Goal: Task Accomplishment & Management: Use online tool/utility

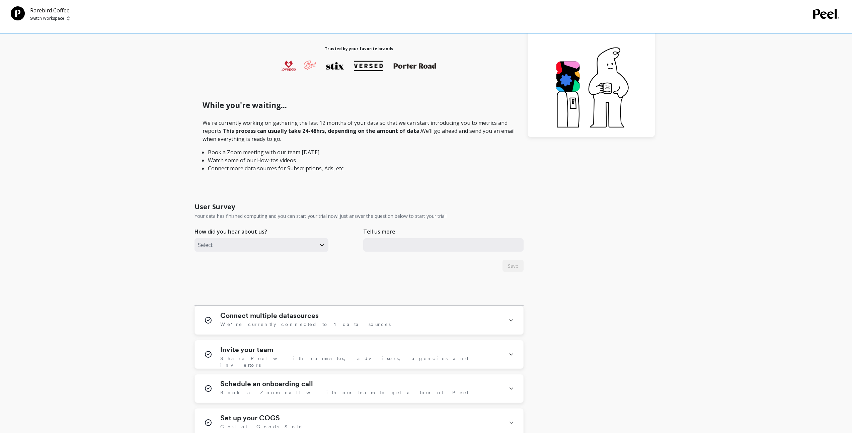
scroll to position [212, 0]
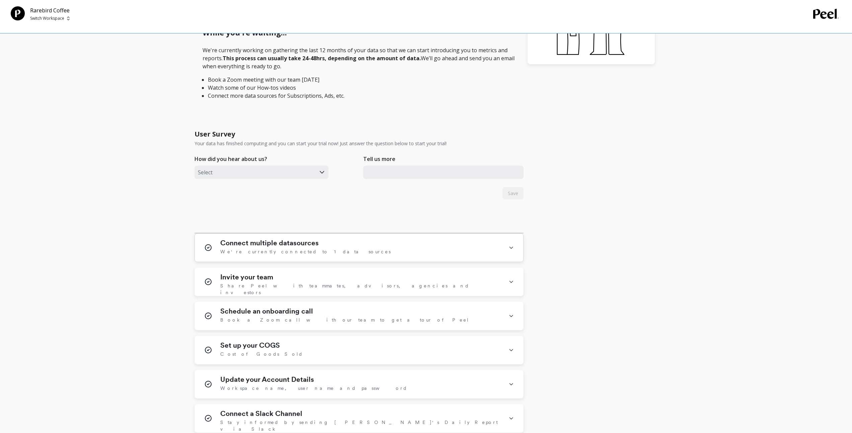
click at [272, 252] on span "We're currently connected to 1 data sources" at bounding box center [305, 251] width 170 height 7
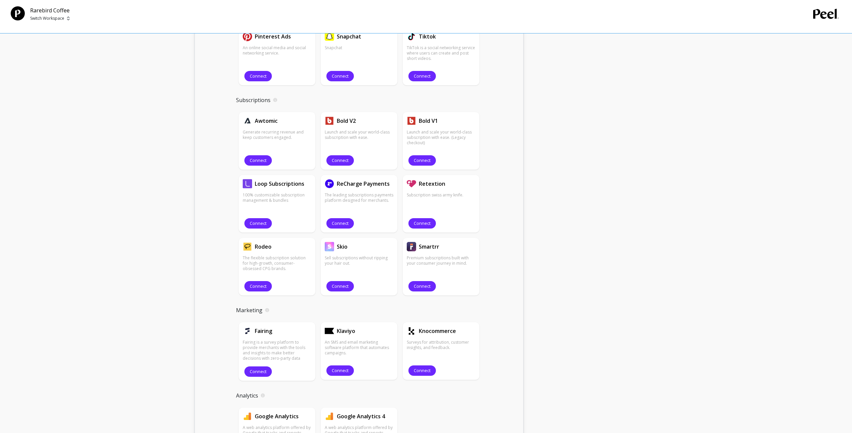
scroll to position [718, 0]
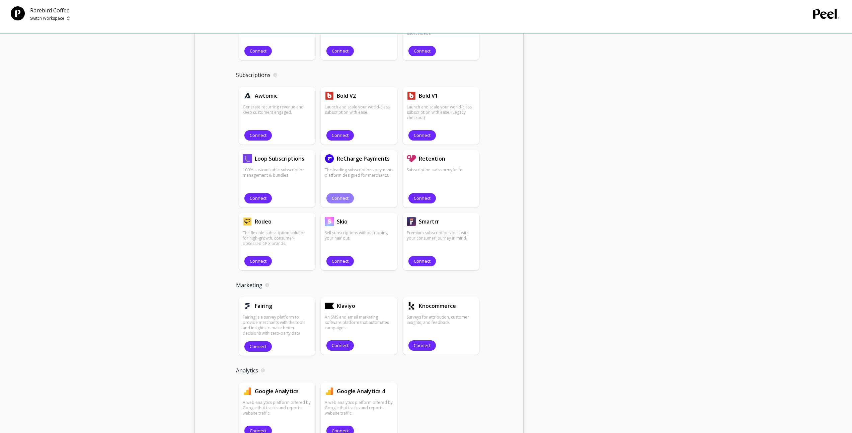
click at [340, 198] on span "Connect" at bounding box center [340, 198] width 17 height 6
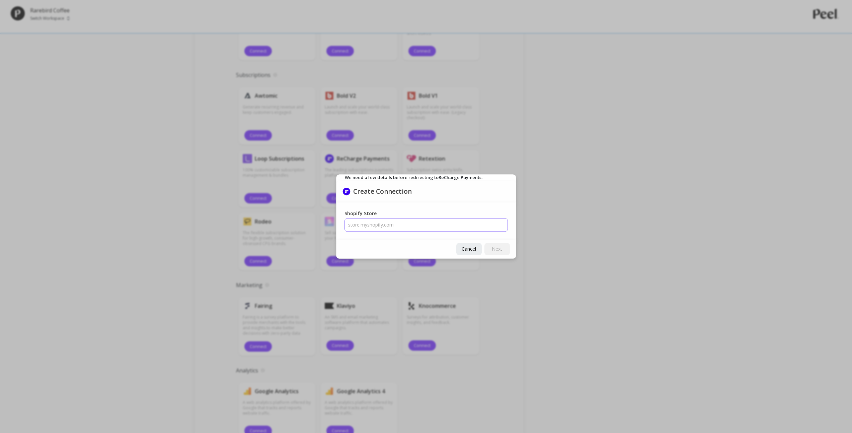
click at [385, 226] on input "Shopify Store" at bounding box center [425, 224] width 163 height 13
paste input "rarebird.coffee"
type input "rarebird.coffee.myshopify.com"
click at [494, 248] on span "Next" at bounding box center [497, 249] width 10 height 6
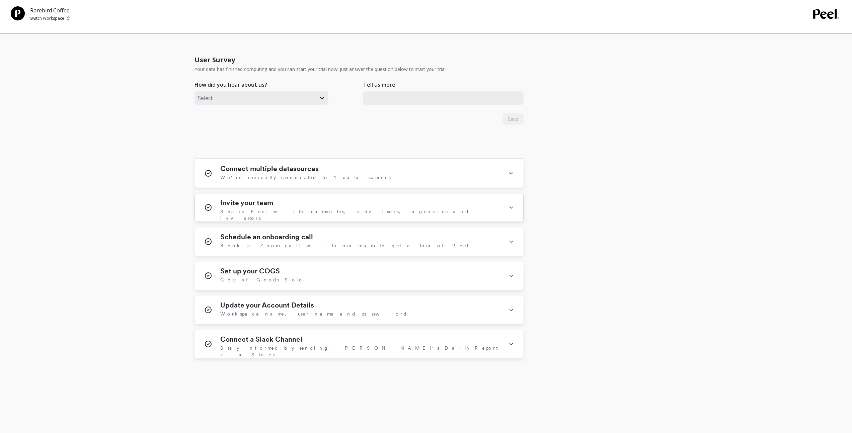
scroll to position [286, 0]
click at [309, 174] on span "We're currently connected to 1 data sources" at bounding box center [305, 176] width 170 height 7
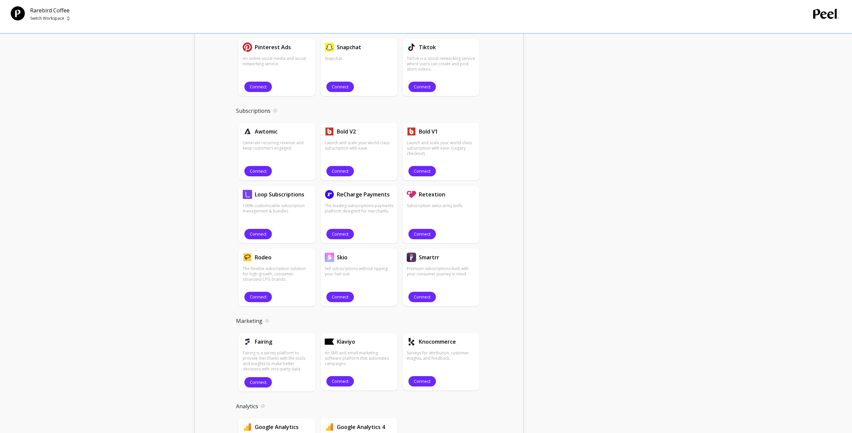
scroll to position [685, 0]
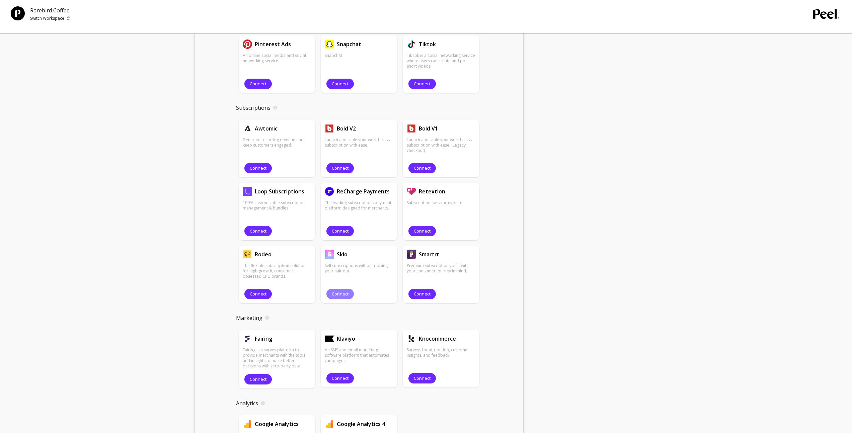
click at [342, 292] on span "Connect" at bounding box center [340, 294] width 17 height 6
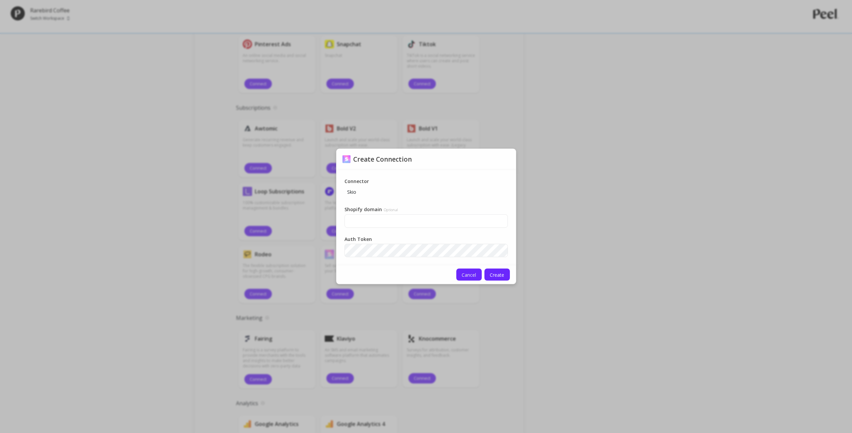
click at [463, 274] on span "Cancel" at bounding box center [469, 274] width 14 height 6
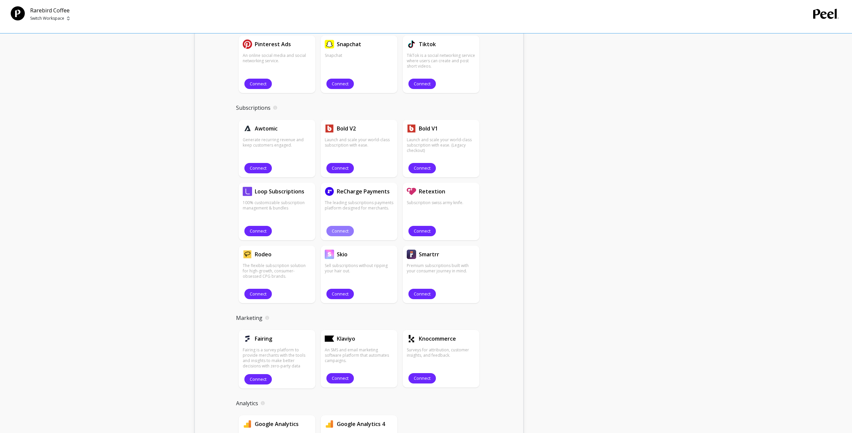
click at [345, 232] on span "Connect" at bounding box center [340, 231] width 17 height 6
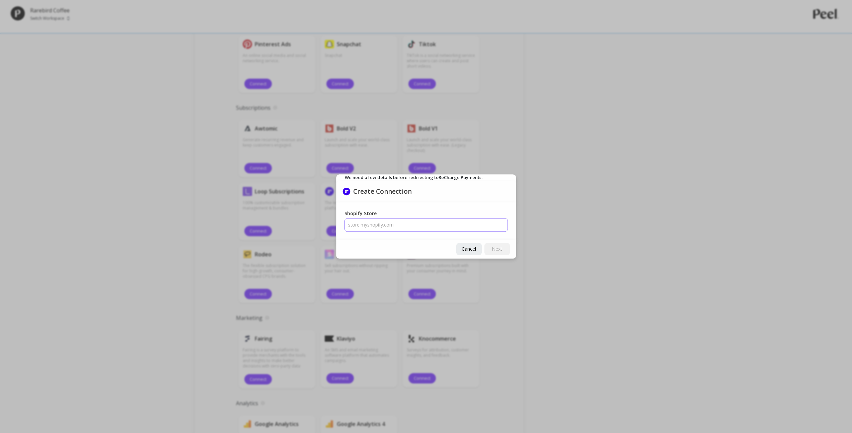
click at [396, 227] on input "Shopify Store" at bounding box center [425, 224] width 163 height 13
paste input "rarebird-coffee.myshopify.com"
type input "rarebird-coffee.myshopify.com"
click at [497, 249] on span "Next" at bounding box center [497, 249] width 10 height 6
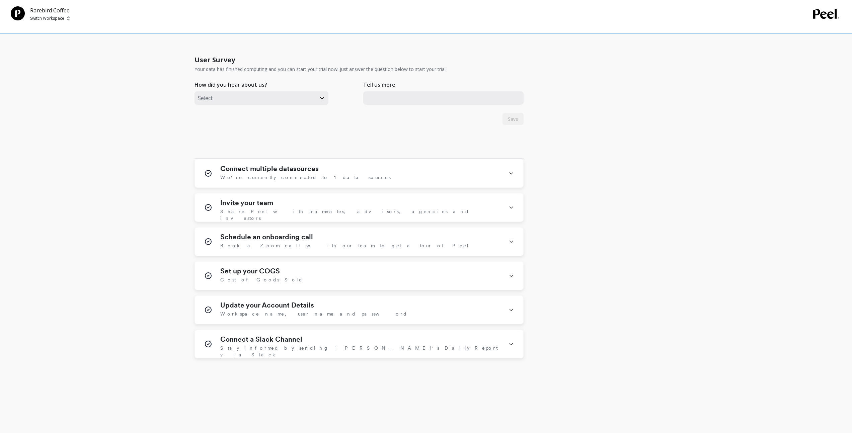
scroll to position [286, 0]
click at [305, 171] on h1 "Connect multiple datasources" at bounding box center [269, 168] width 98 height 8
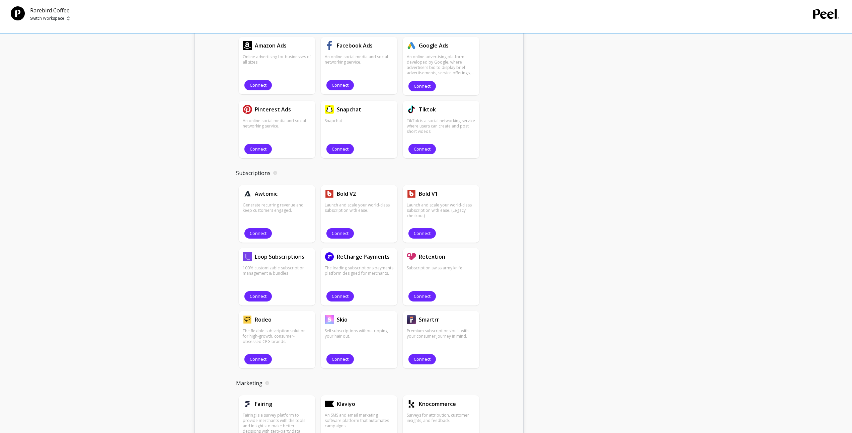
scroll to position [650, 0]
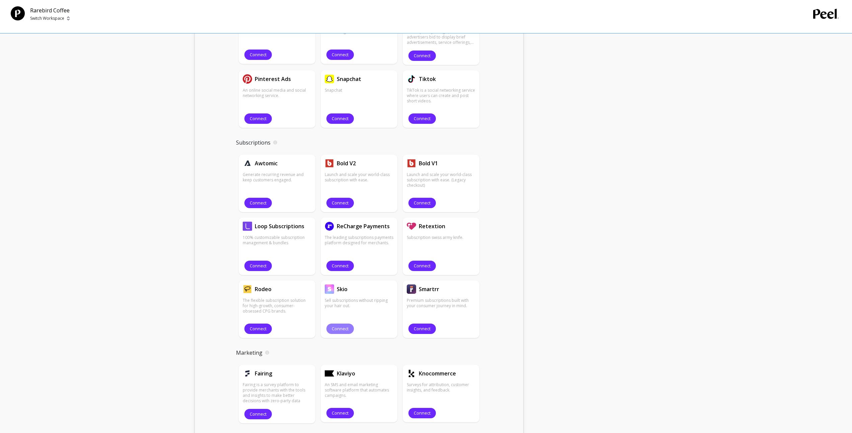
click at [343, 328] on span "Connect" at bounding box center [340, 329] width 17 height 6
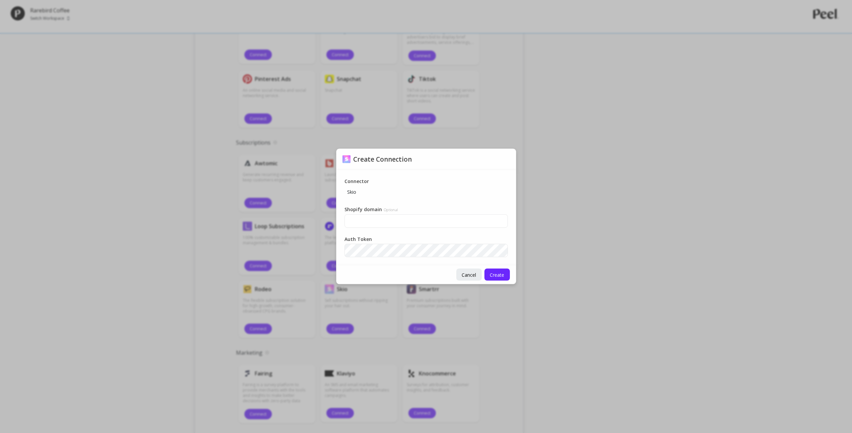
click at [463, 272] on span "Cancel" at bounding box center [469, 274] width 14 height 6
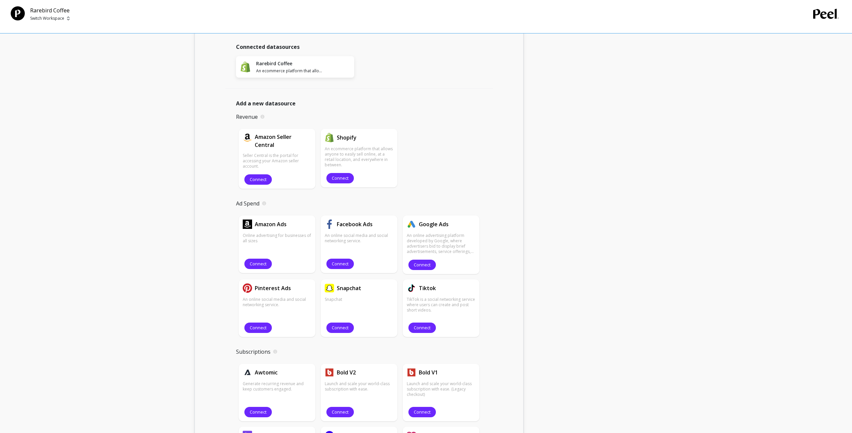
scroll to position [665, 0]
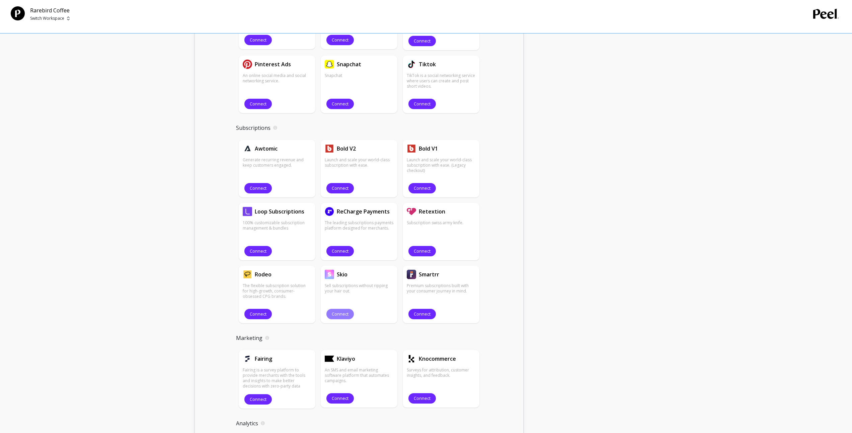
click at [341, 312] on span "Connect" at bounding box center [340, 314] width 17 height 6
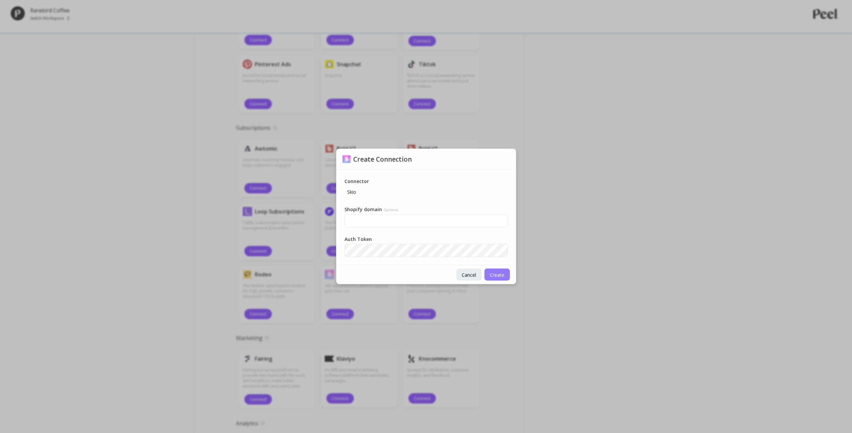
click at [497, 275] on span "Create" at bounding box center [497, 274] width 14 height 6
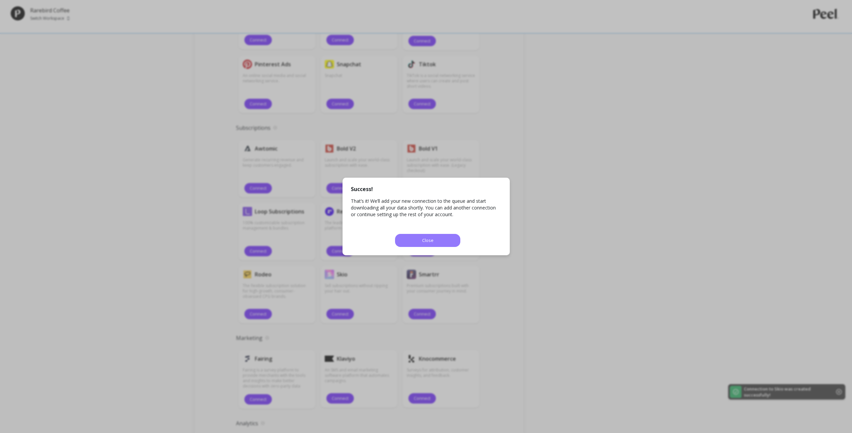
click at [439, 240] on button "Close" at bounding box center [427, 240] width 65 height 13
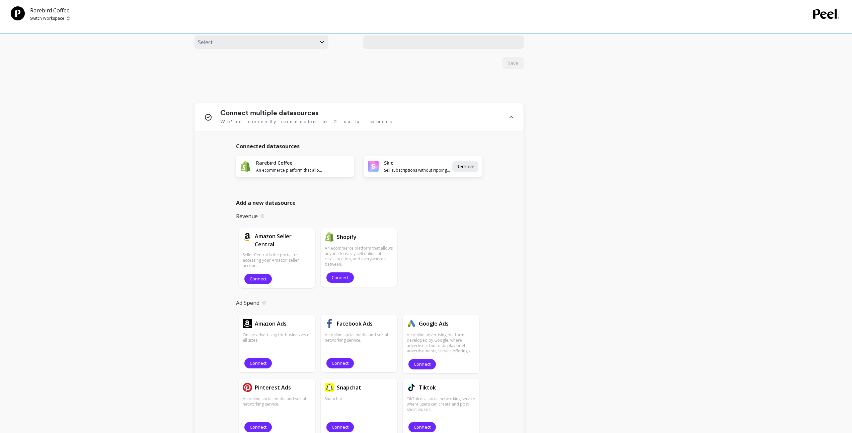
scroll to position [0, 0]
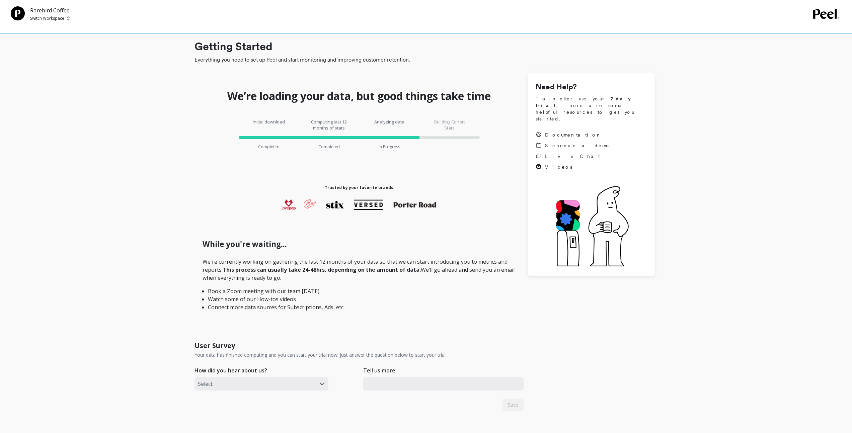
scroll to position [286, 0]
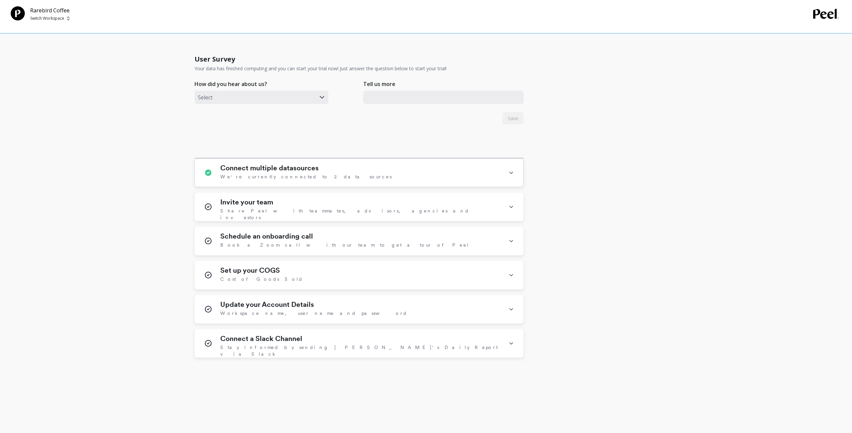
click at [278, 179] on span "We're currently connected to 2 data sources" at bounding box center [305, 176] width 171 height 7
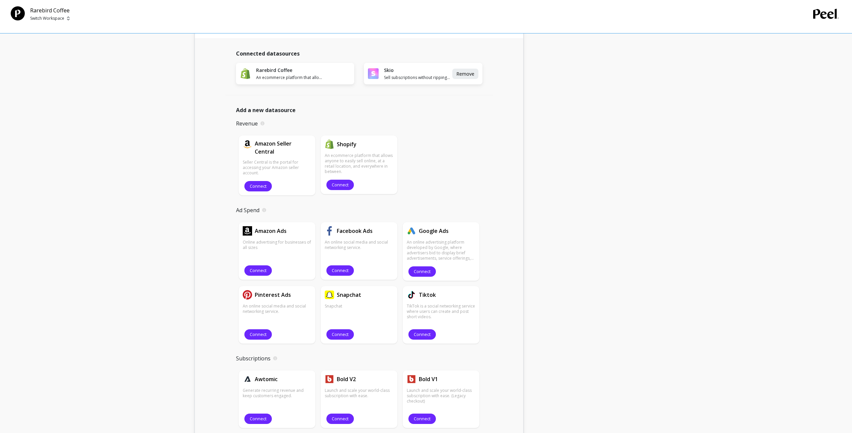
scroll to position [615, 0]
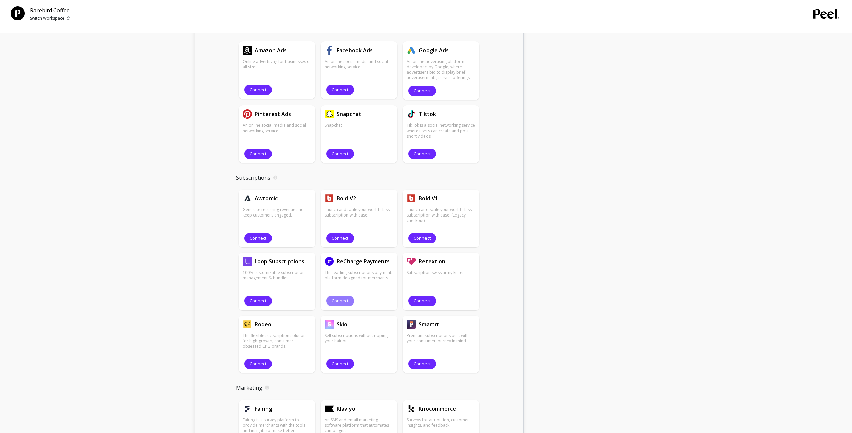
click at [340, 298] on span "Connect" at bounding box center [340, 301] width 17 height 6
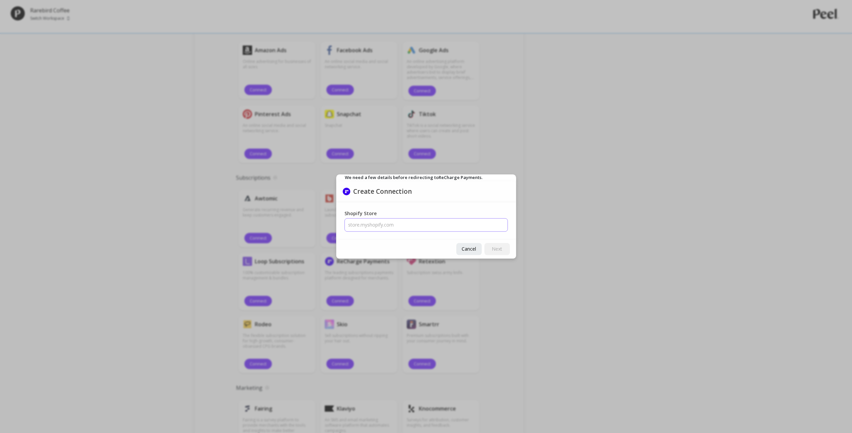
click at [370, 224] on input "Shopify Store" at bounding box center [425, 224] width 163 height 13
type input "rarebird-nebulab.myshopify.com"
click at [503, 250] on button "Next" at bounding box center [496, 249] width 25 height 12
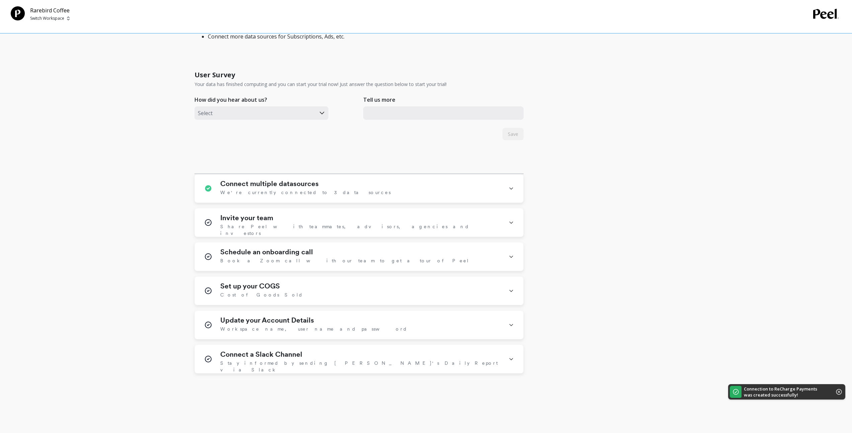
scroll to position [286, 0]
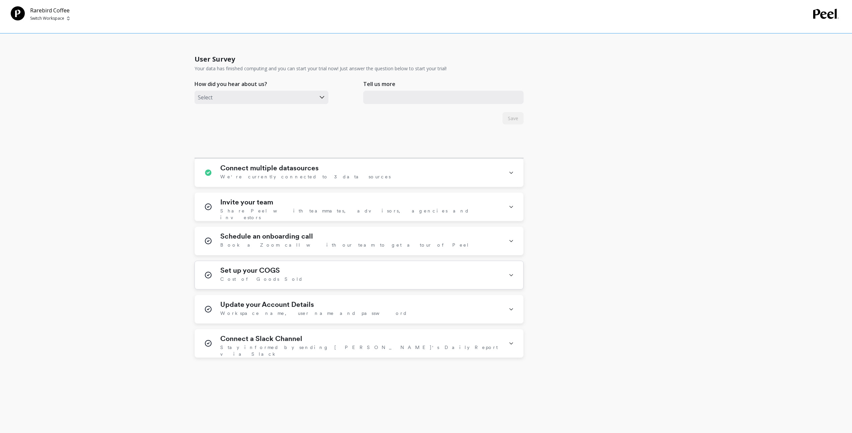
click at [316, 271] on div "Set up your COGS Cost of Goods Sold" at bounding box center [360, 274] width 280 height 17
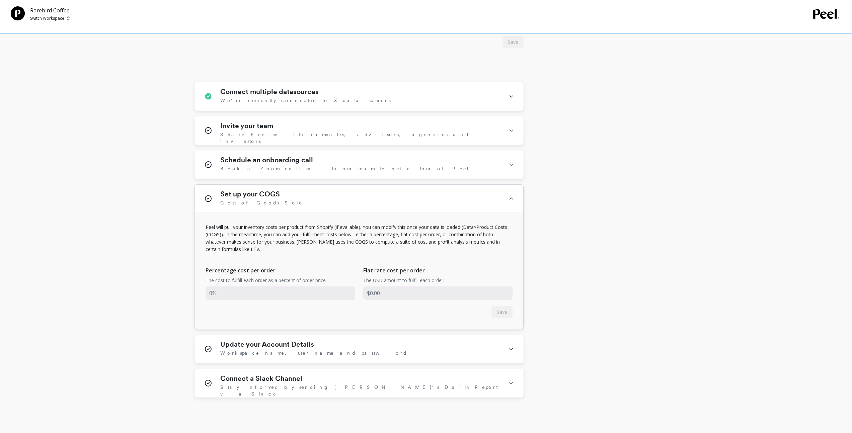
scroll to position [387, 0]
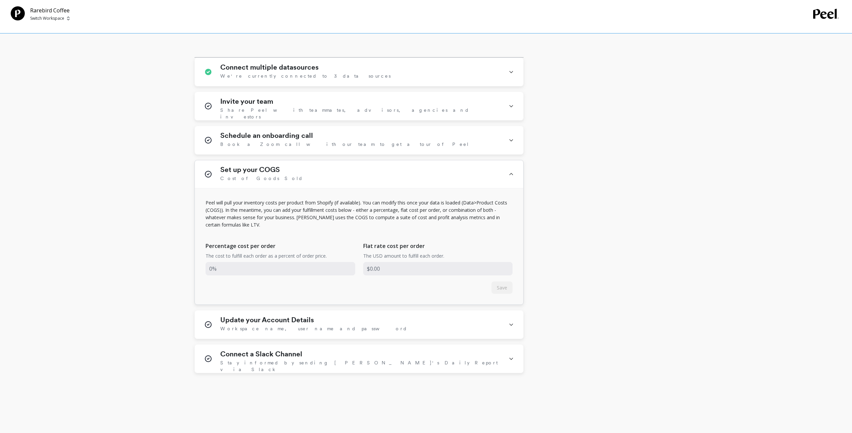
click at [509, 174] on icon at bounding box center [510, 174] width 3 height 2
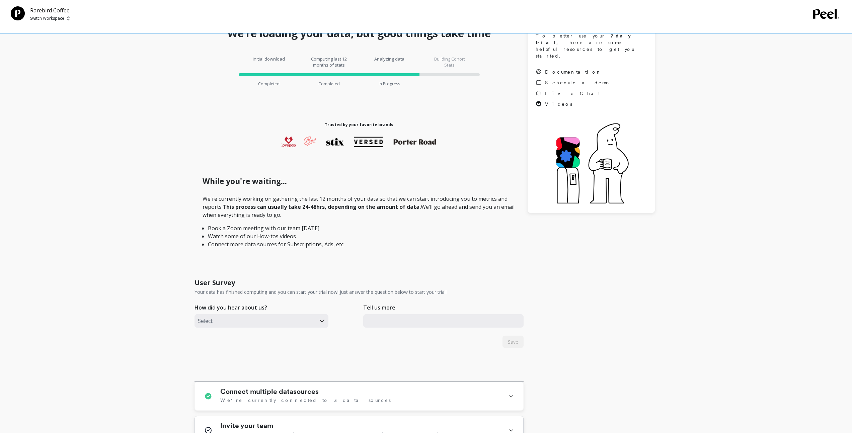
scroll to position [0, 0]
